Goal: Find specific page/section

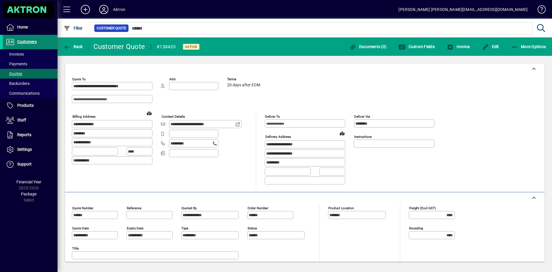
click at [31, 38] on span at bounding box center [30, 42] width 55 height 14
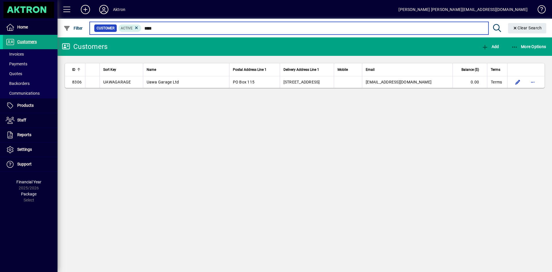
type input "****"
